Goal: Information Seeking & Learning: Learn about a topic

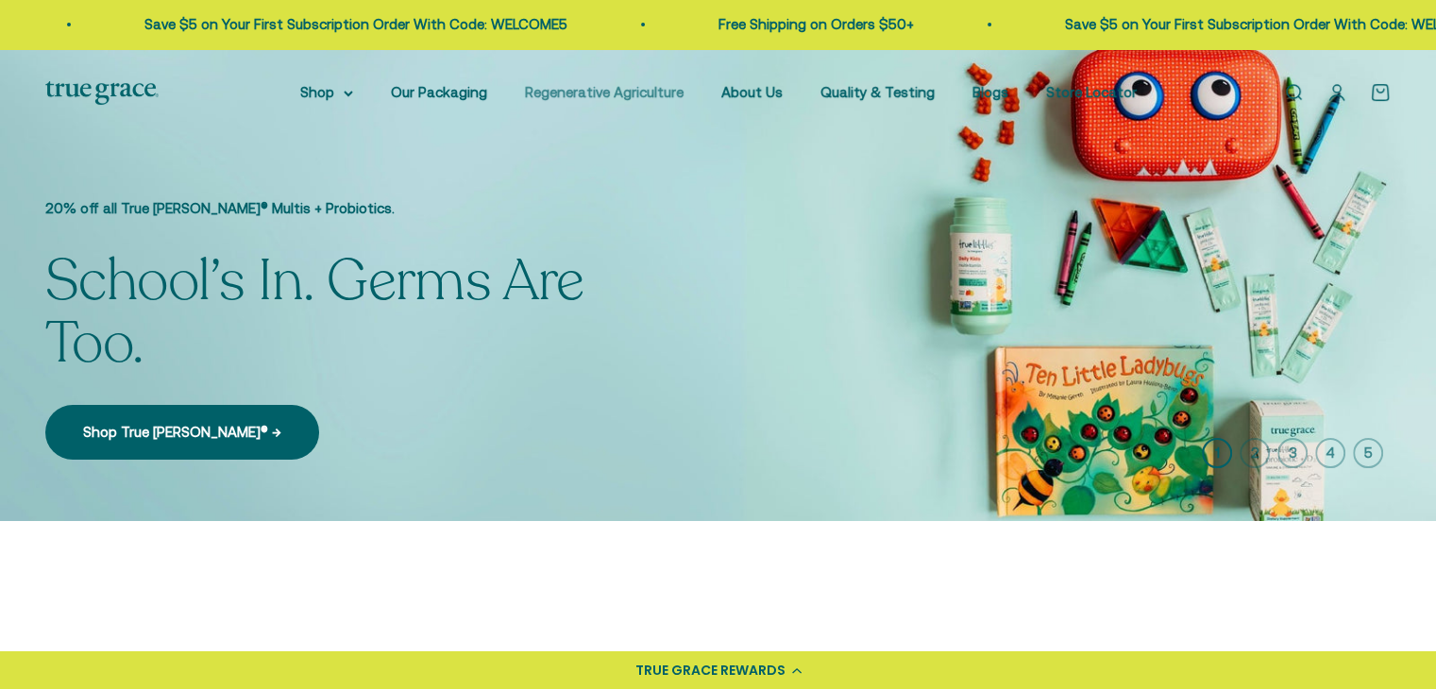
click at [624, 99] on link "Regenerative Agriculture" at bounding box center [604, 92] width 159 height 16
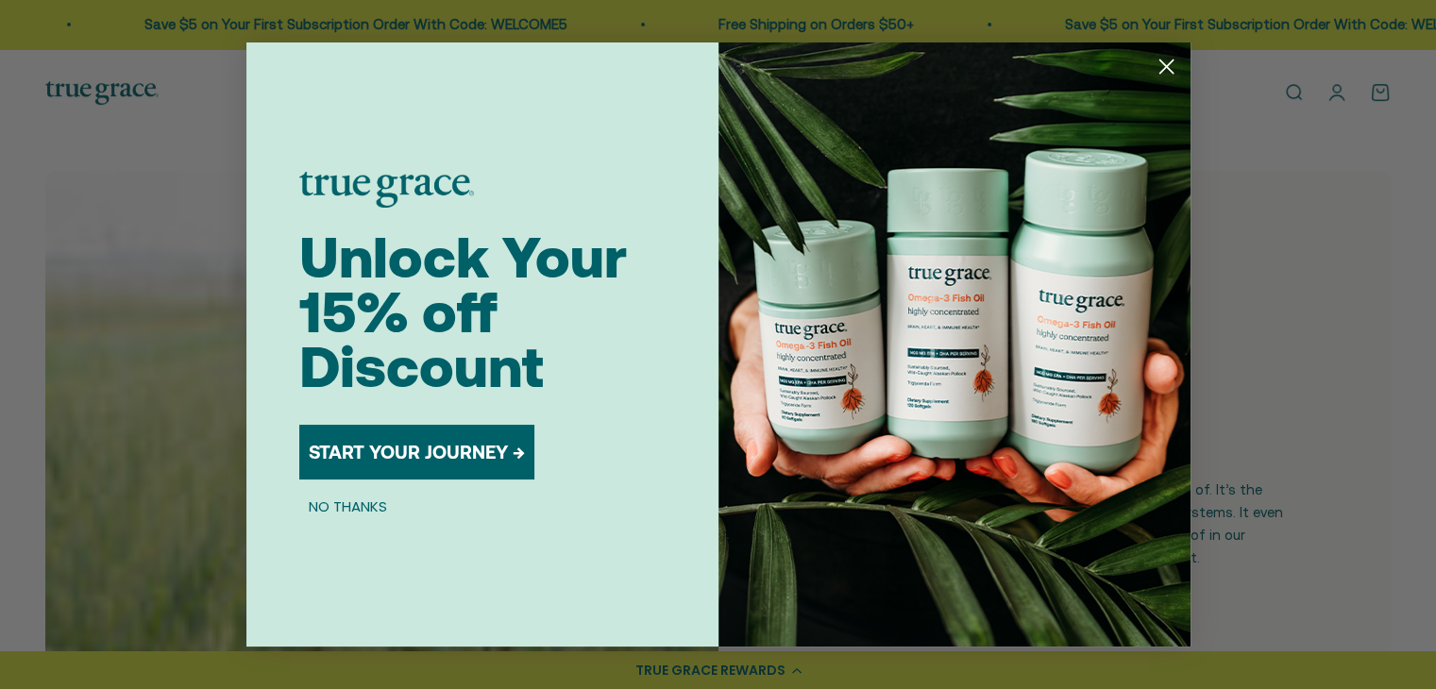
scroll to position [538, 0]
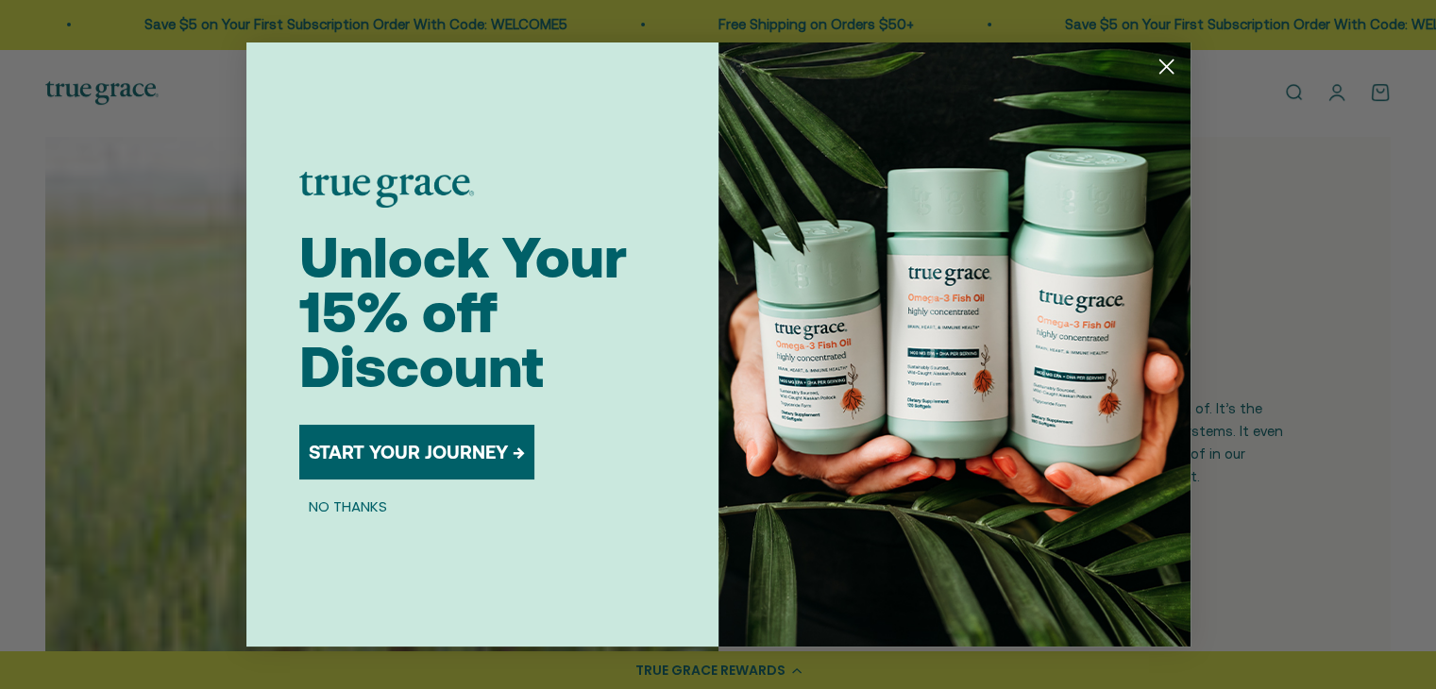
click at [1167, 63] on circle "Close dialog" at bounding box center [1165, 66] width 31 height 31
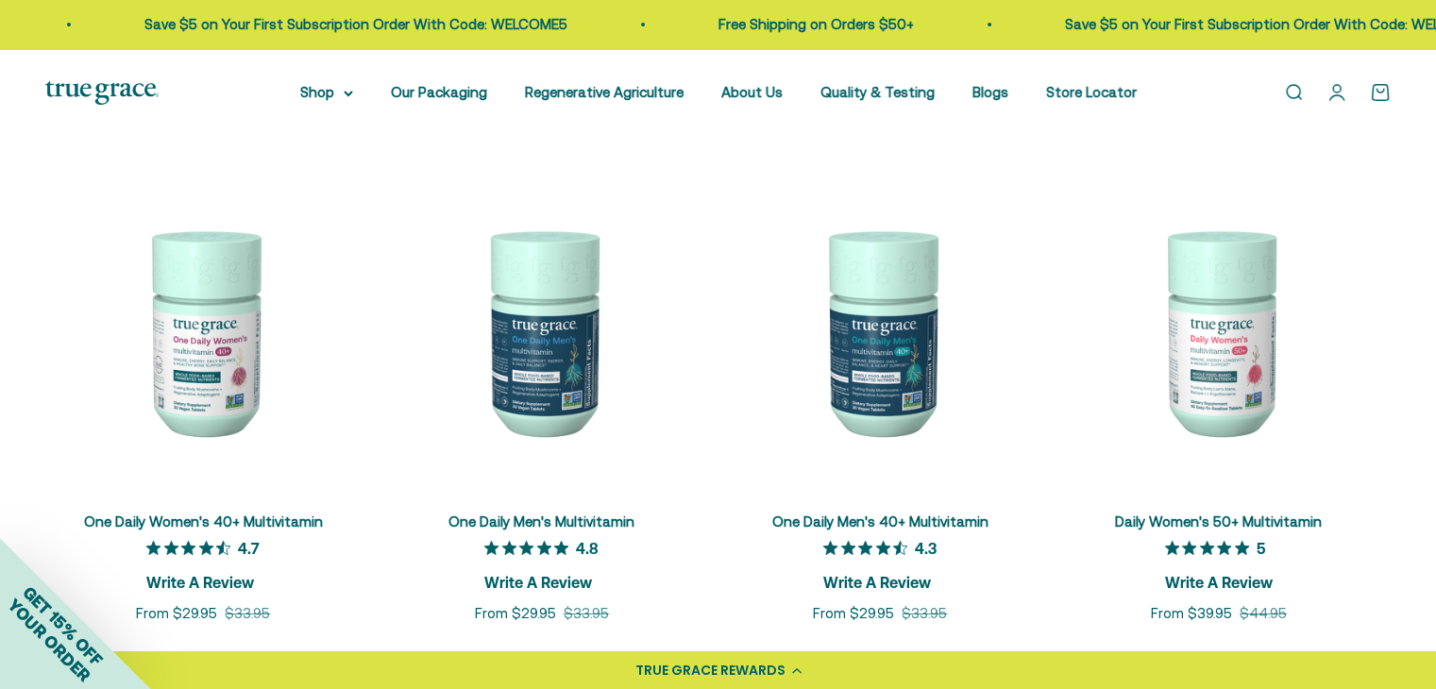
scroll to position [6889, 0]
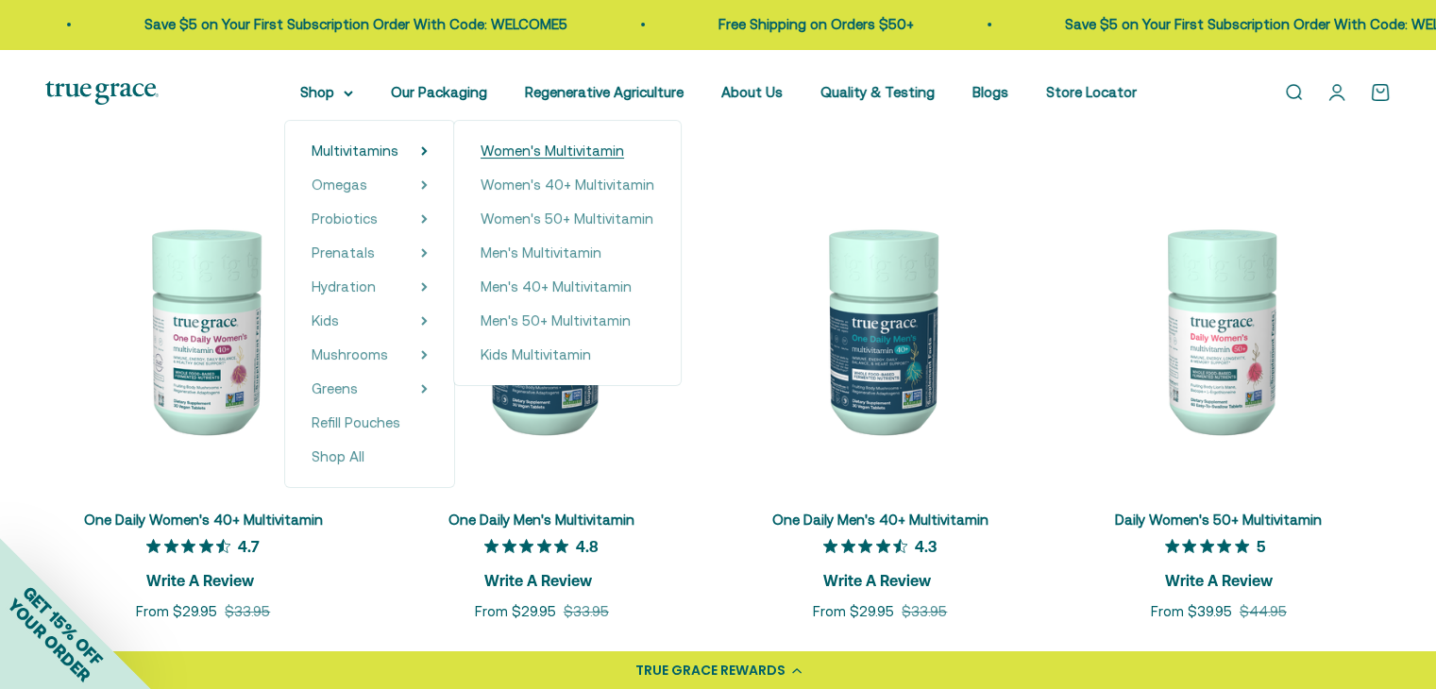
click at [517, 147] on span "Women's Multivitamin" at bounding box center [551, 151] width 143 height 16
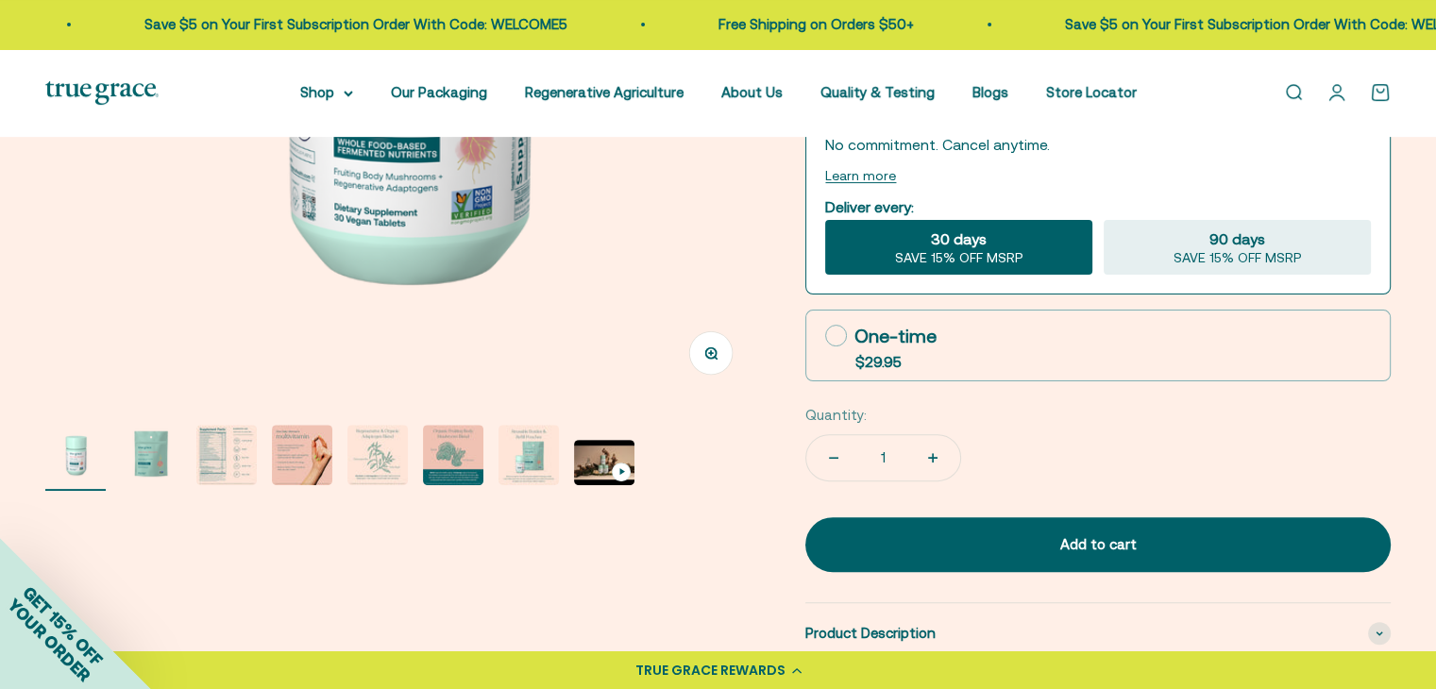
scroll to position [495, 0]
click at [291, 465] on img "Go to item 4" at bounding box center [302, 455] width 60 height 60
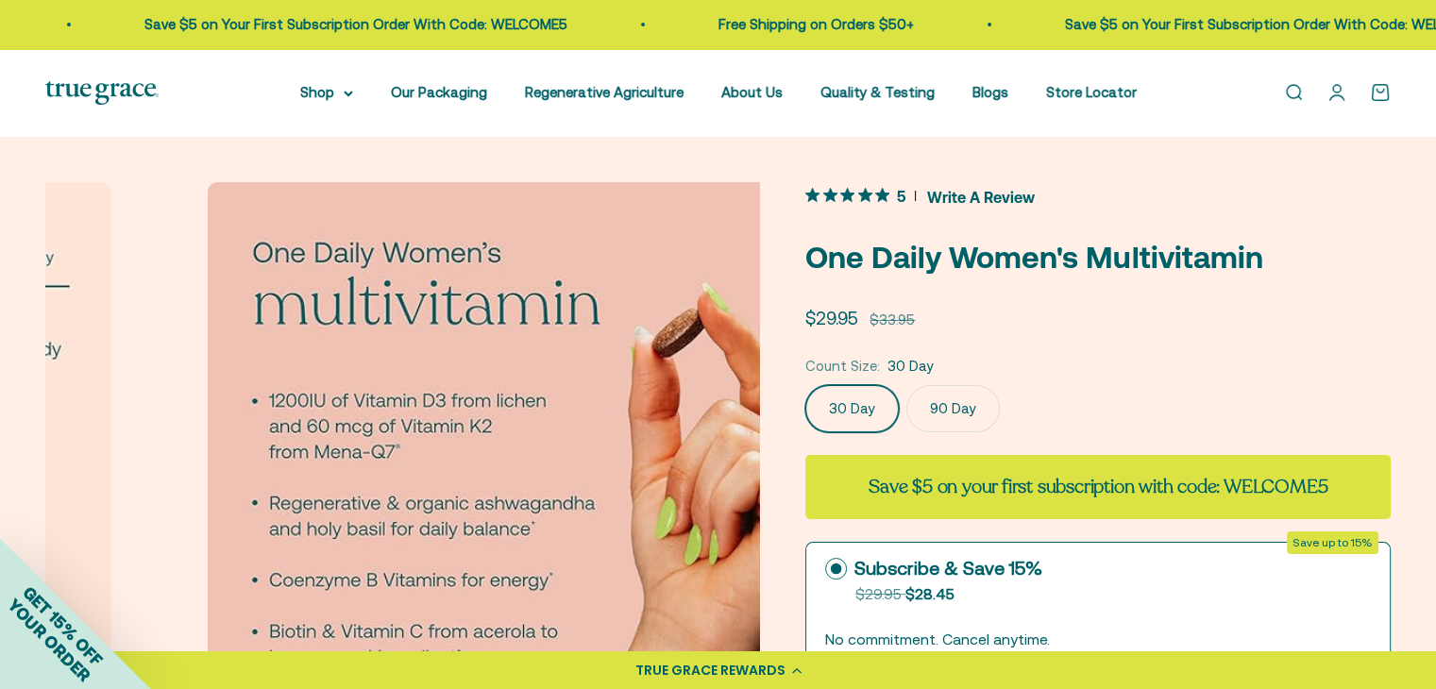
scroll to position [0, 2212]
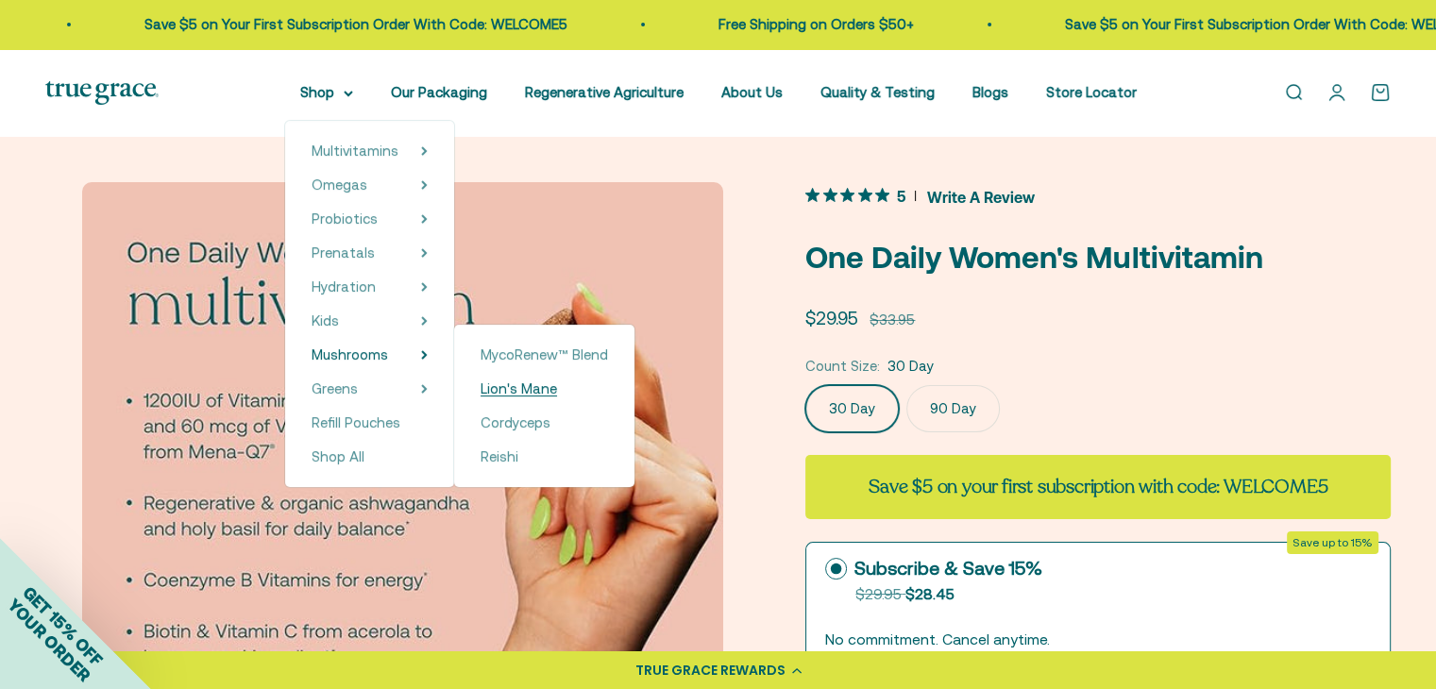
click at [529, 384] on span "Lion's Mane" at bounding box center [518, 388] width 76 height 16
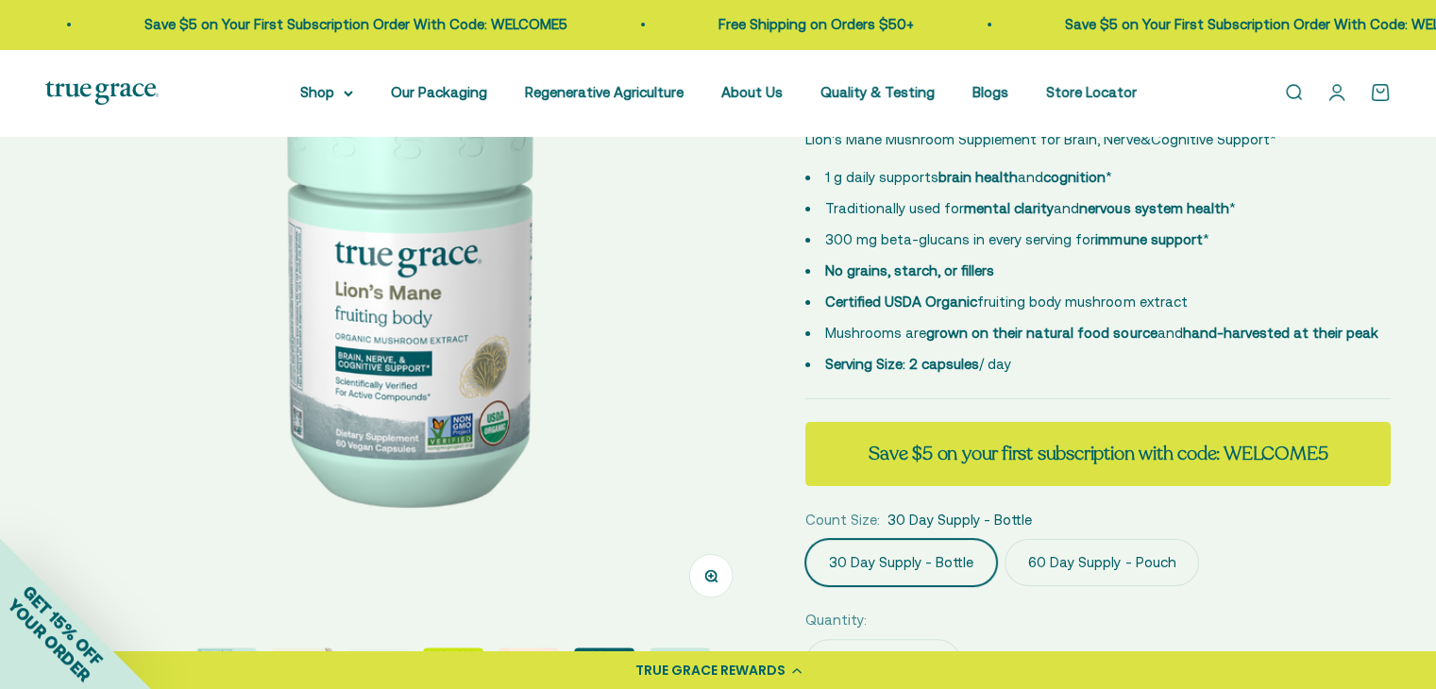
scroll to position [447, 0]
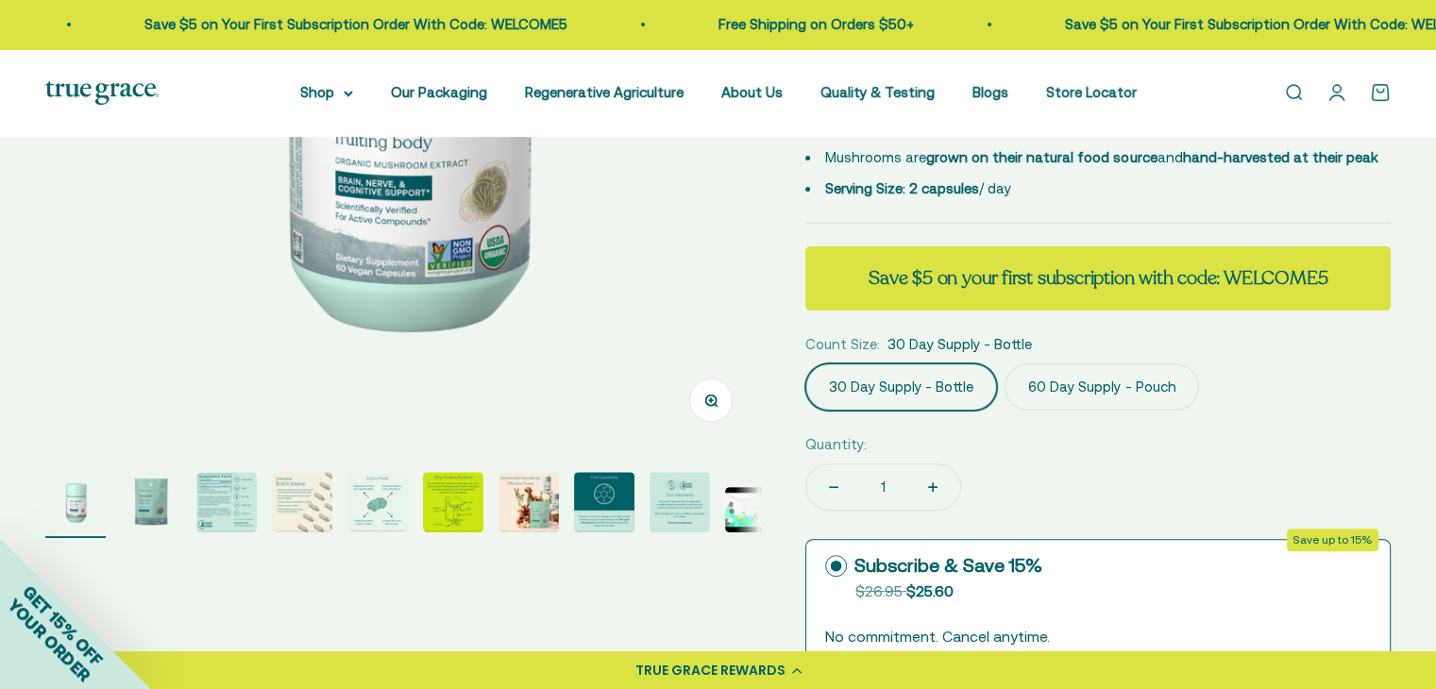
click at [312, 513] on img "Go to item 4" at bounding box center [302, 502] width 60 height 60
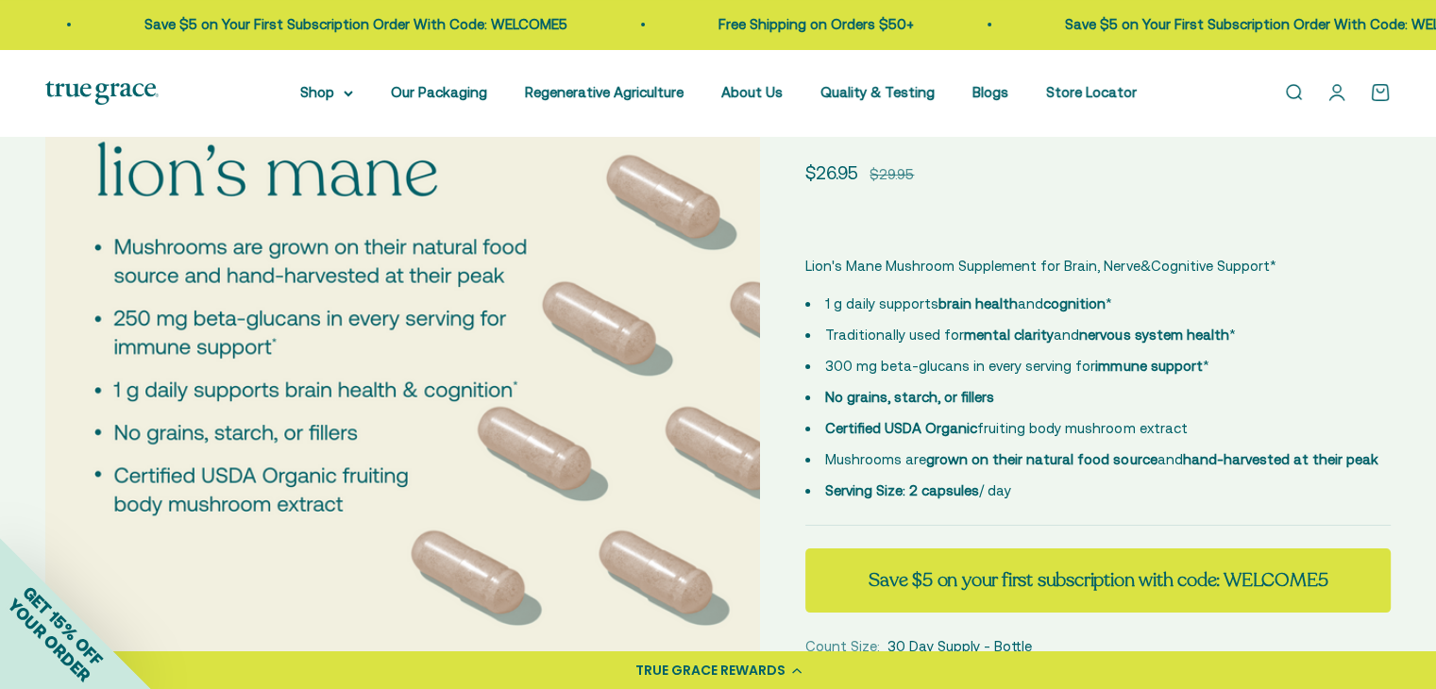
scroll to position [0, 0]
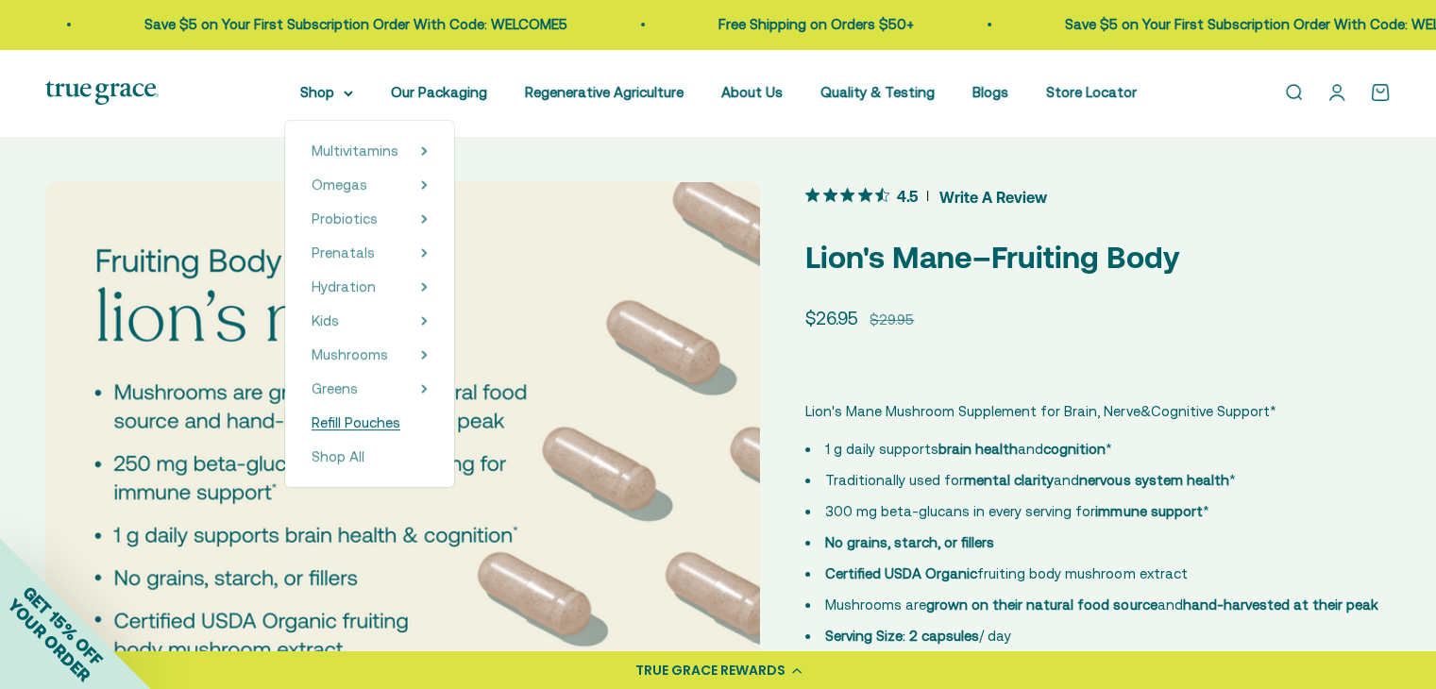
click at [374, 429] on span "Refill Pouches" at bounding box center [355, 422] width 89 height 16
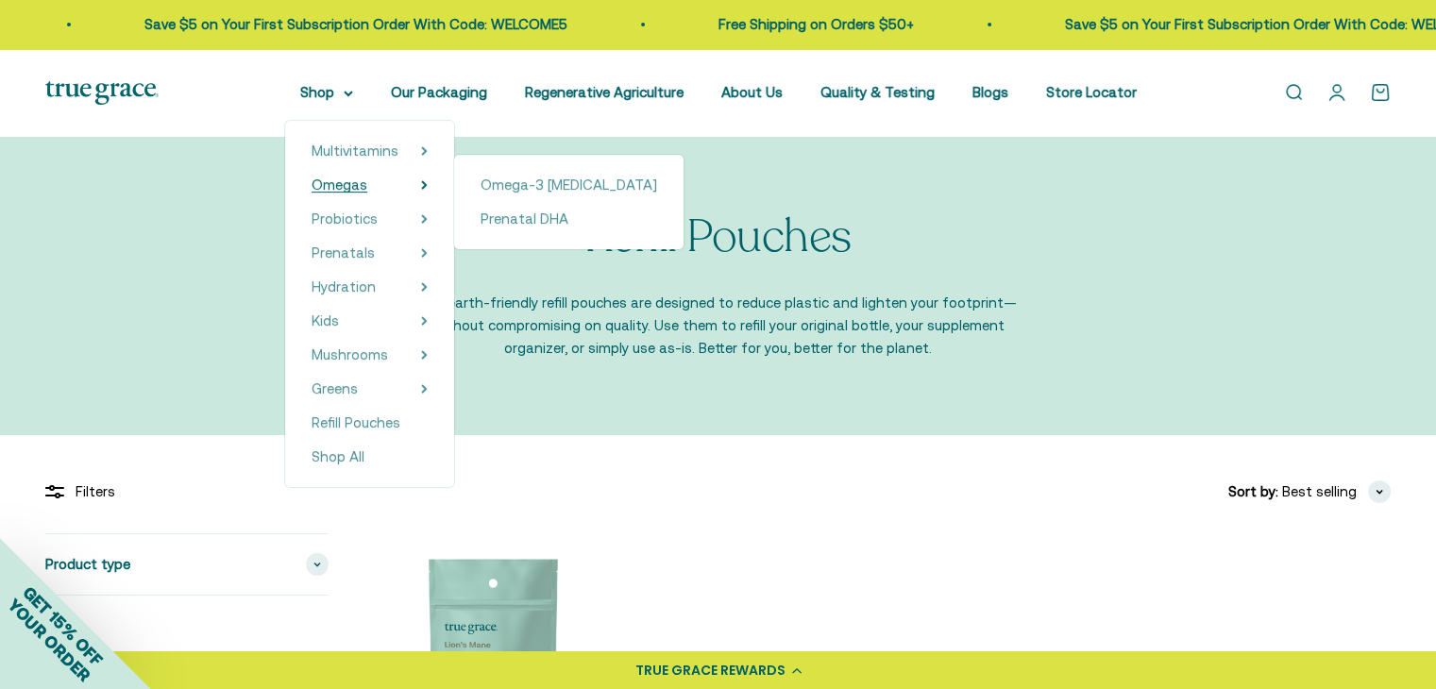
click at [357, 183] on span "Omegas" at bounding box center [339, 185] width 56 height 16
